Goal: Participate in discussion: Engage in conversation with other users on a specific topic

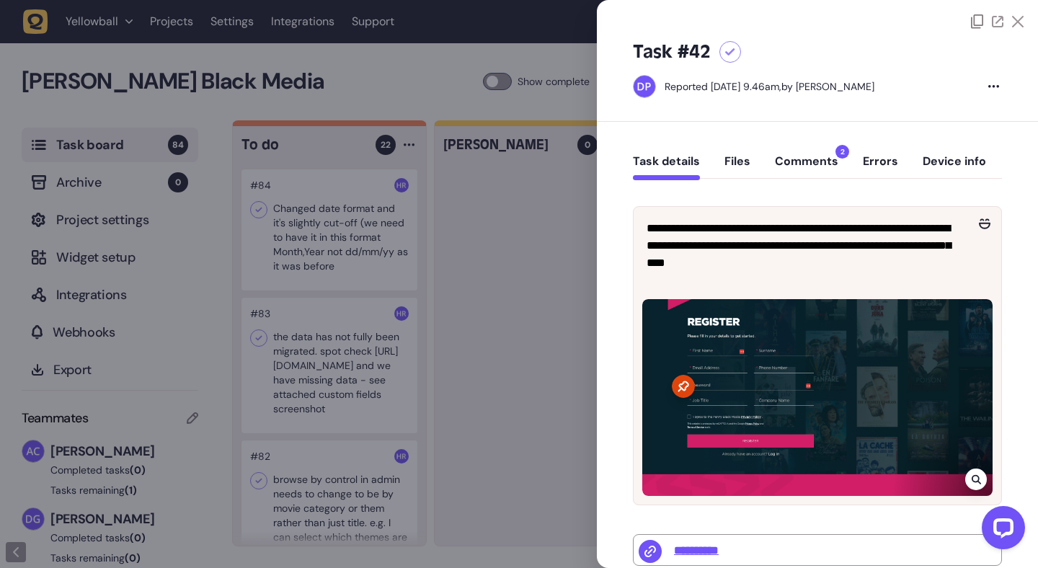
scroll to position [779, 0]
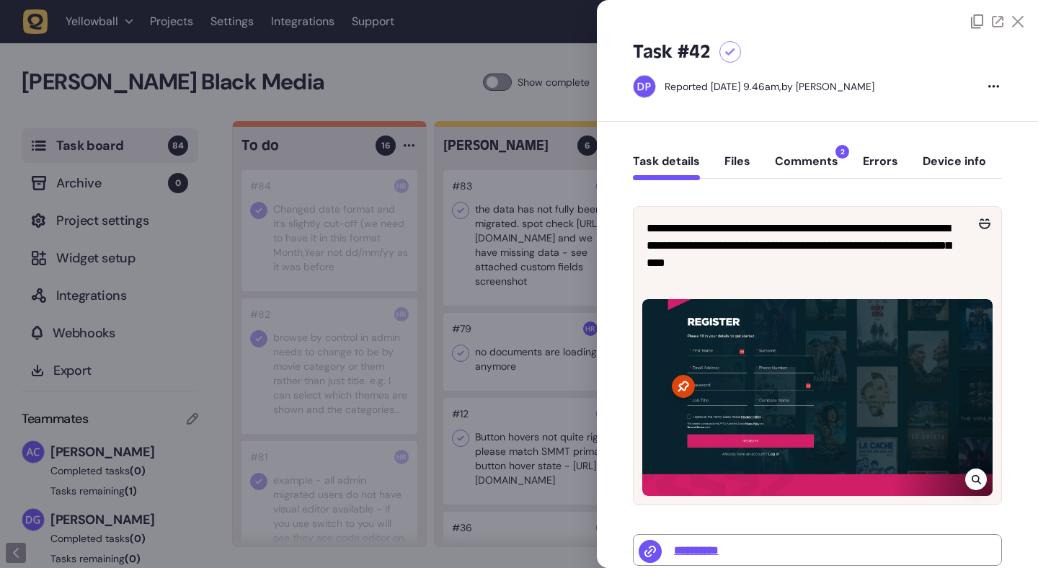
click at [1016, 25] on icon at bounding box center [1018, 22] width 12 height 12
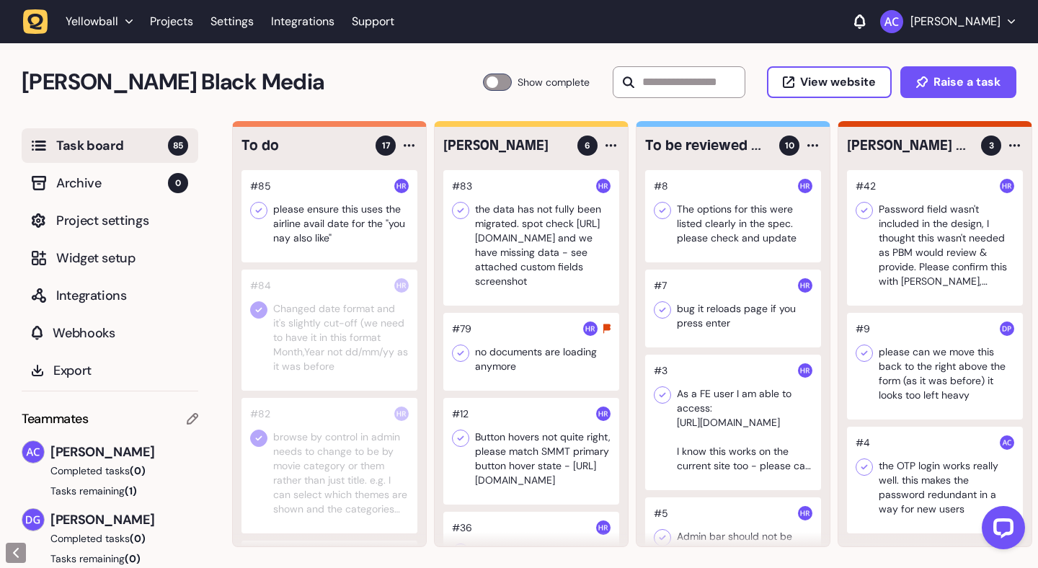
click at [304, 336] on div at bounding box center [330, 330] width 176 height 121
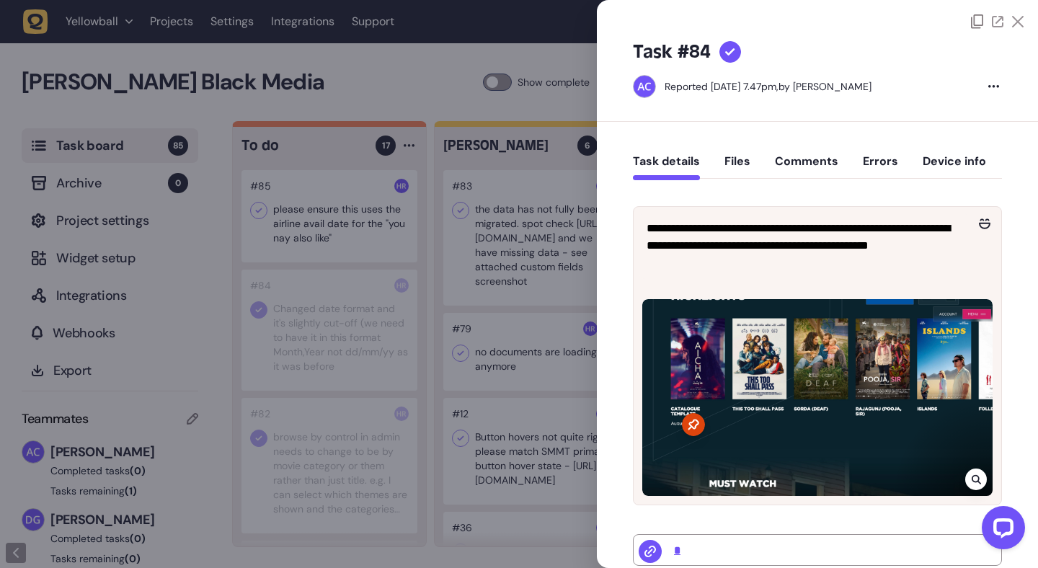
click at [823, 161] on button "Comments" at bounding box center [806, 167] width 63 height 26
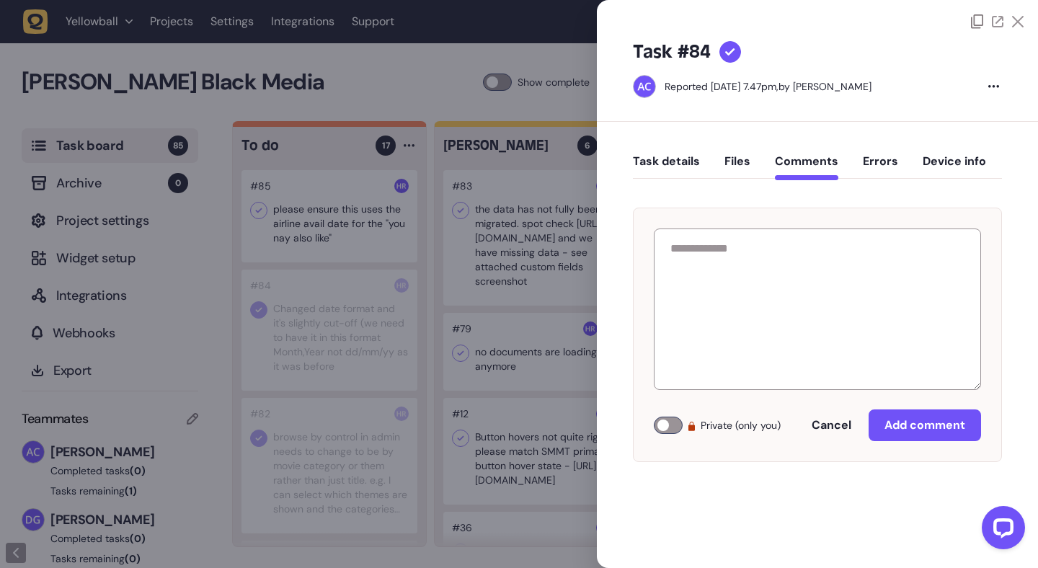
click at [732, 54] on icon at bounding box center [730, 52] width 10 height 8
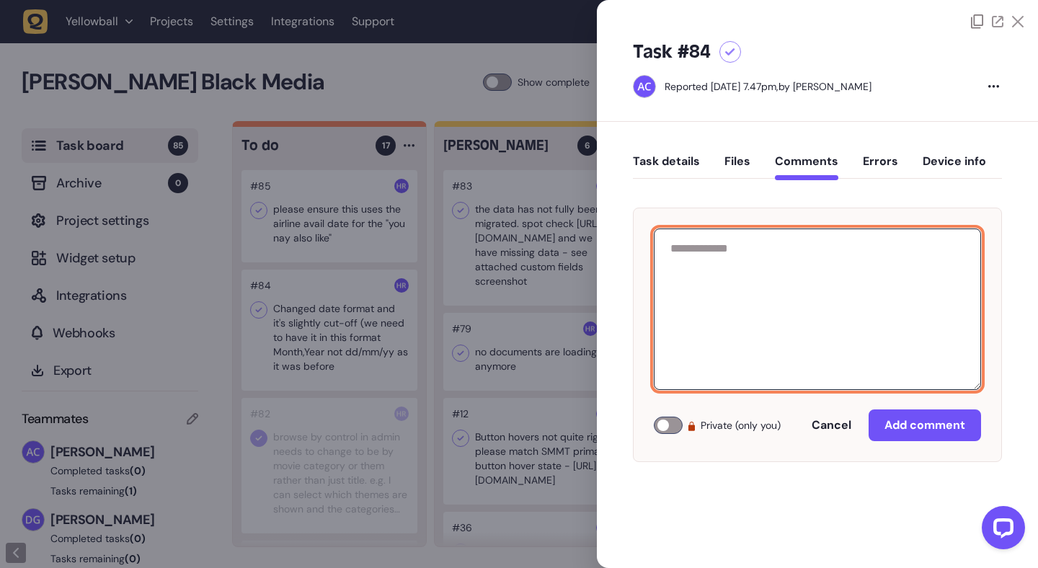
click at [748, 259] on textarea at bounding box center [817, 310] width 327 height 162
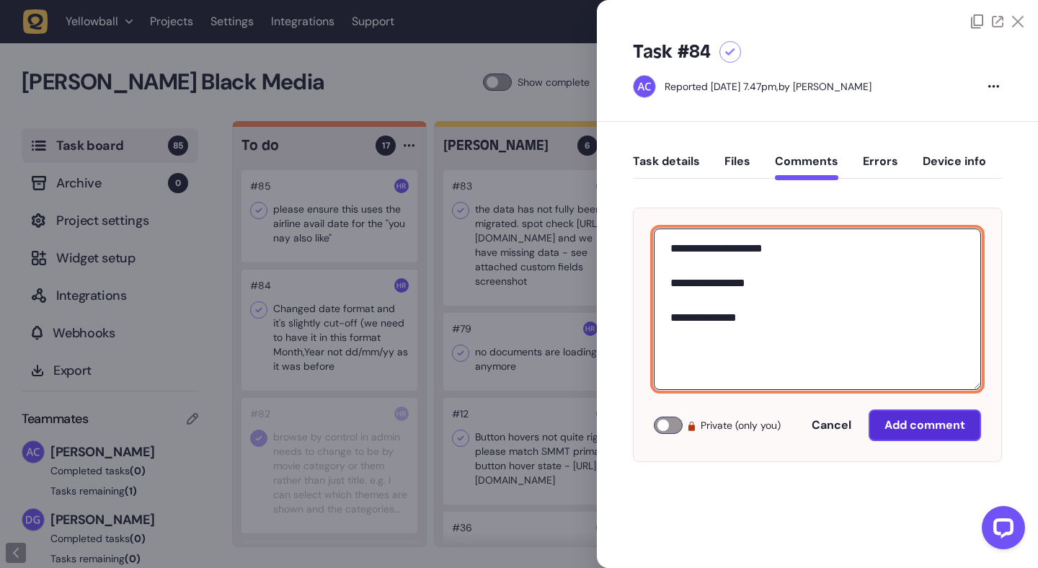
type textarea "**********"
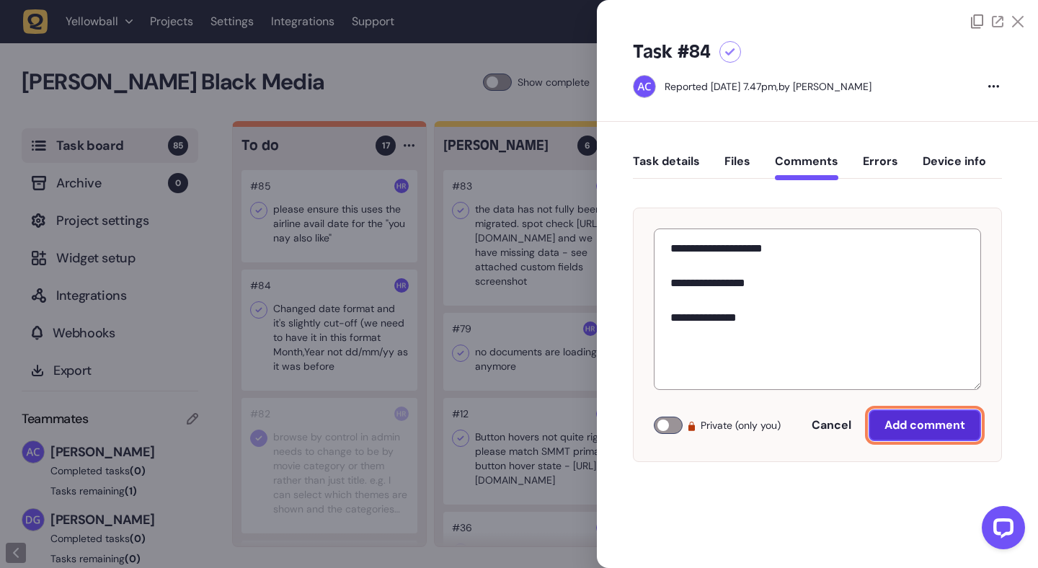
click at [932, 429] on span "Add comment" at bounding box center [925, 424] width 81 height 15
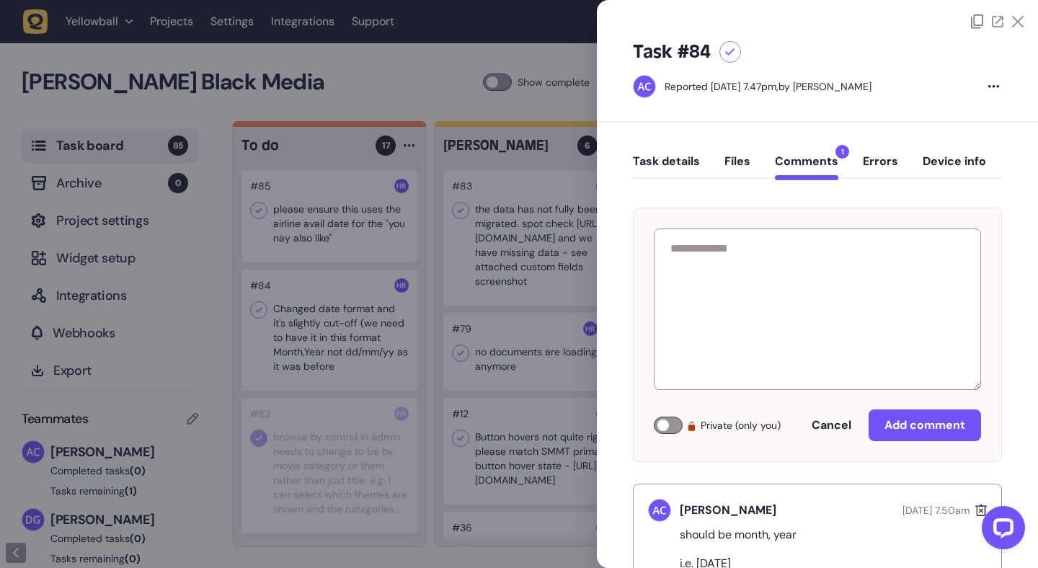
click at [1013, 19] on icon at bounding box center [1018, 22] width 12 height 12
